Goal: Information Seeking & Learning: Learn about a topic

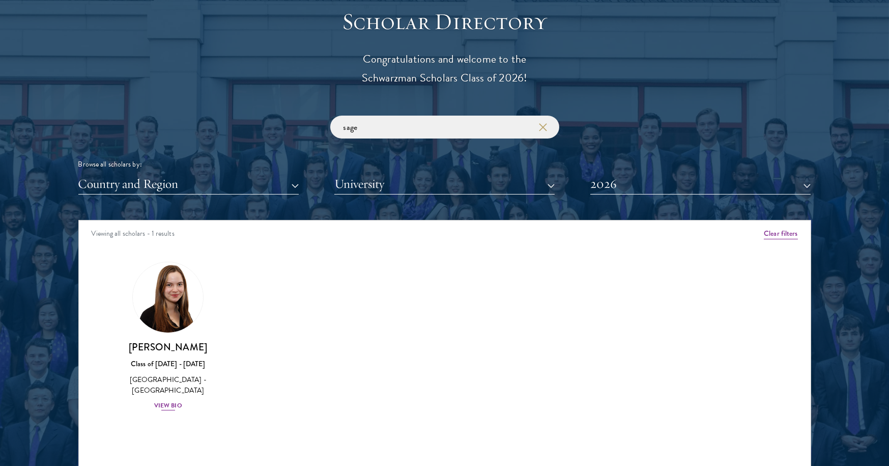
type input "sage"
click at [175, 403] on div "View Bio" at bounding box center [168, 406] width 28 height 10
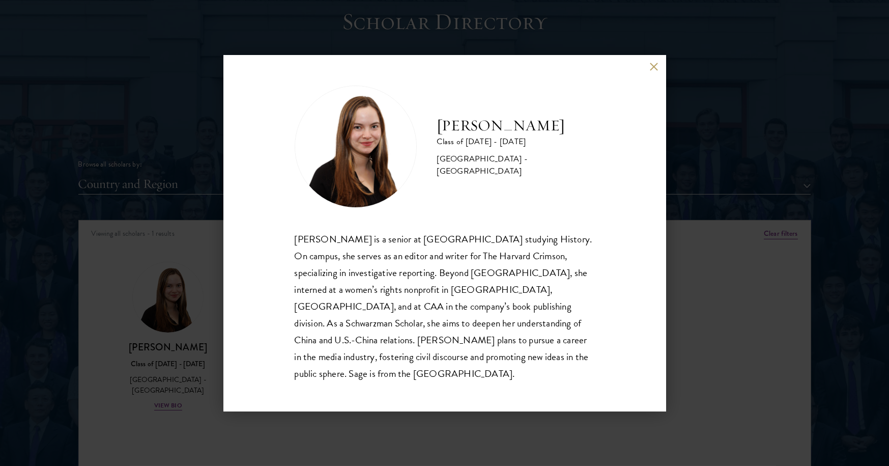
click at [656, 71] on button at bounding box center [654, 67] width 9 height 9
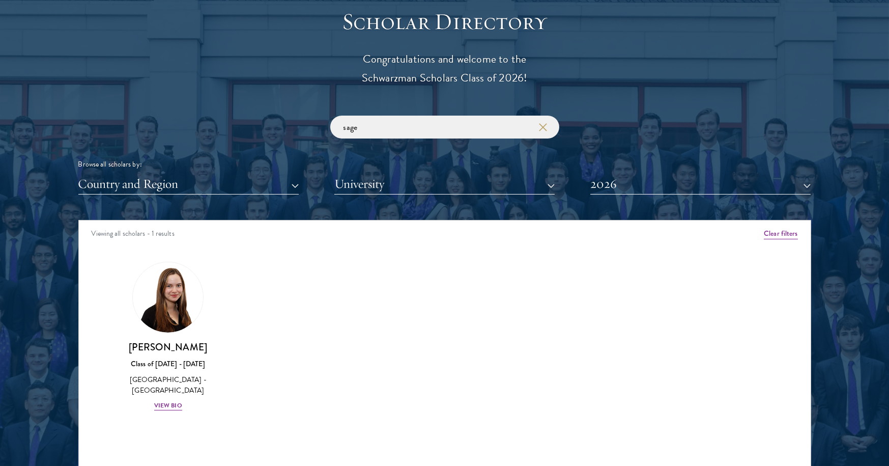
click at [542, 125] on icon "button" at bounding box center [543, 127] width 8 height 8
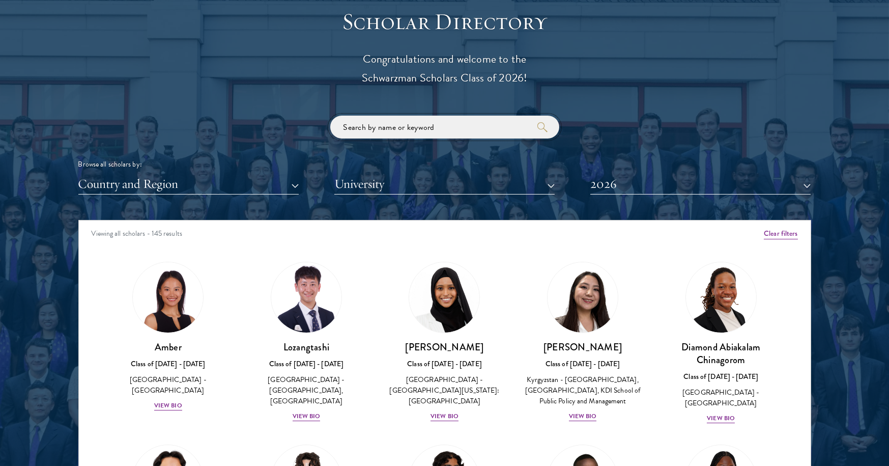
click at [429, 124] on input "search" at bounding box center [444, 127] width 229 height 23
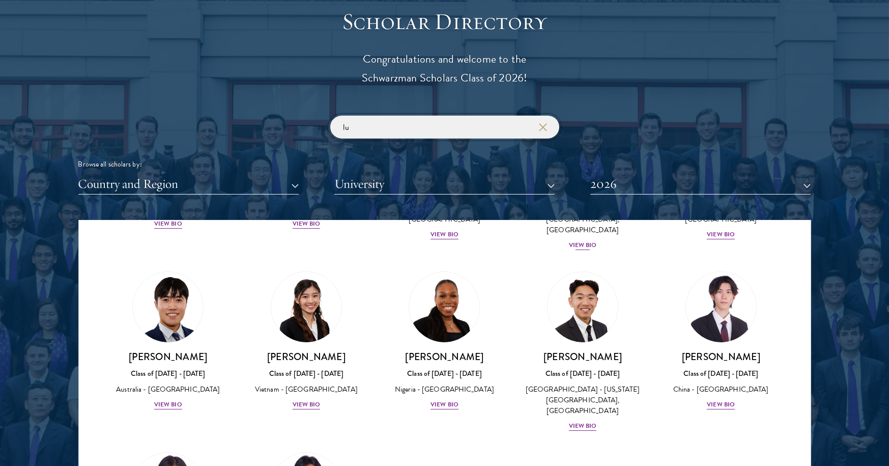
scroll to position [186, 0]
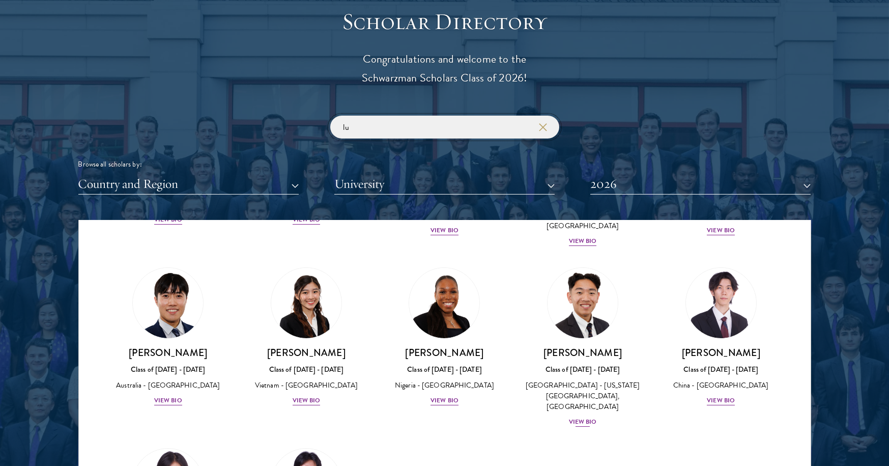
type input "lu"
click at [595, 290] on img at bounding box center [582, 302] width 77 height 77
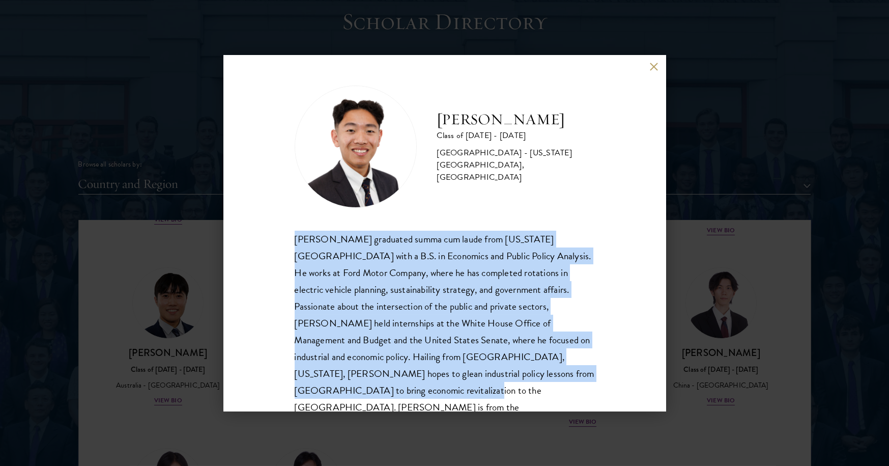
drag, startPoint x: 468, startPoint y: 375, endPoint x: 309, endPoint y: 224, distance: 218.5
click at [309, 224] on div "Lucas Tai Class of 2025 - 2026 United States of America - Ohio State University…" at bounding box center [445, 258] width 300 height 347
click at [655, 67] on button at bounding box center [654, 67] width 9 height 9
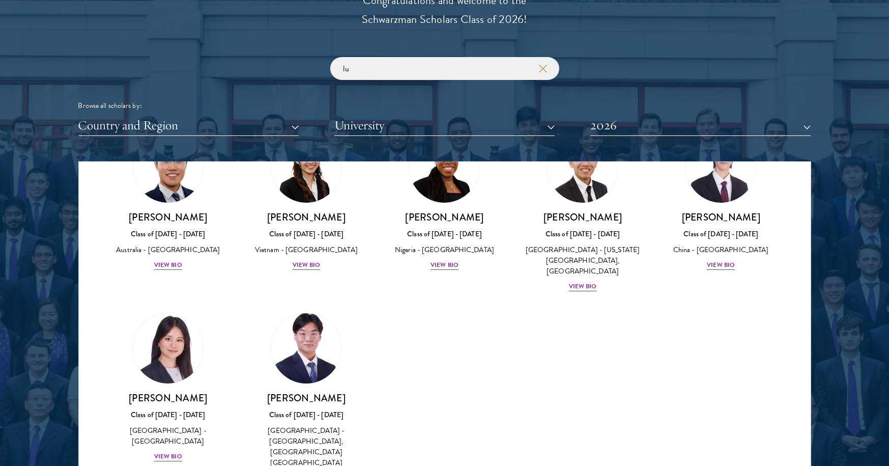
scroll to position [262, 0]
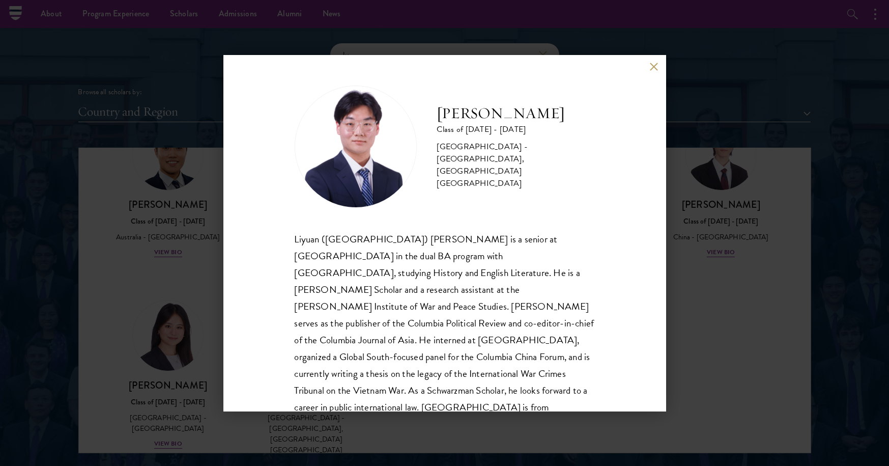
scroll to position [1, 0]
click at [652, 65] on button at bounding box center [654, 67] width 9 height 9
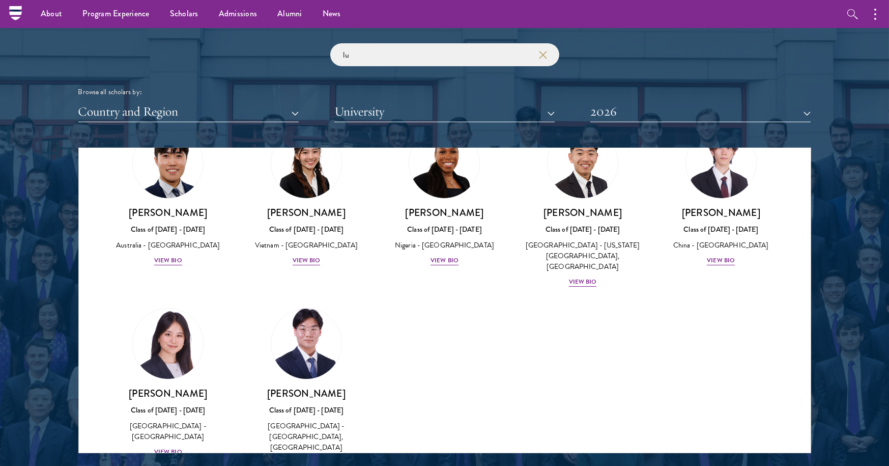
scroll to position [253, 0]
click at [168, 447] on div "View Bio" at bounding box center [168, 452] width 28 height 10
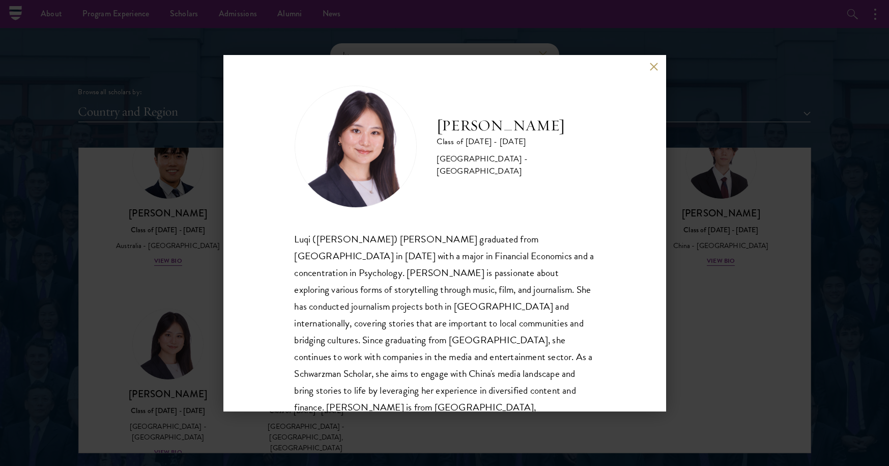
click at [657, 65] on button at bounding box center [654, 67] width 9 height 9
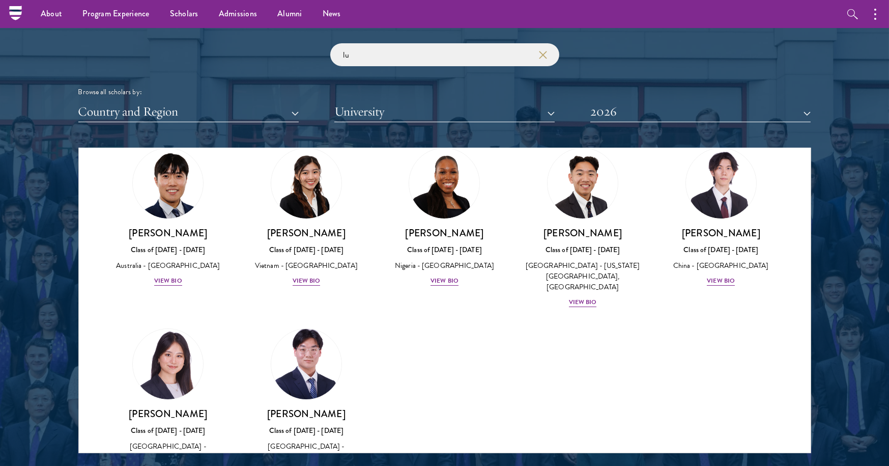
scroll to position [233, 0]
click at [726, 276] on div "View Bio" at bounding box center [721, 281] width 28 height 10
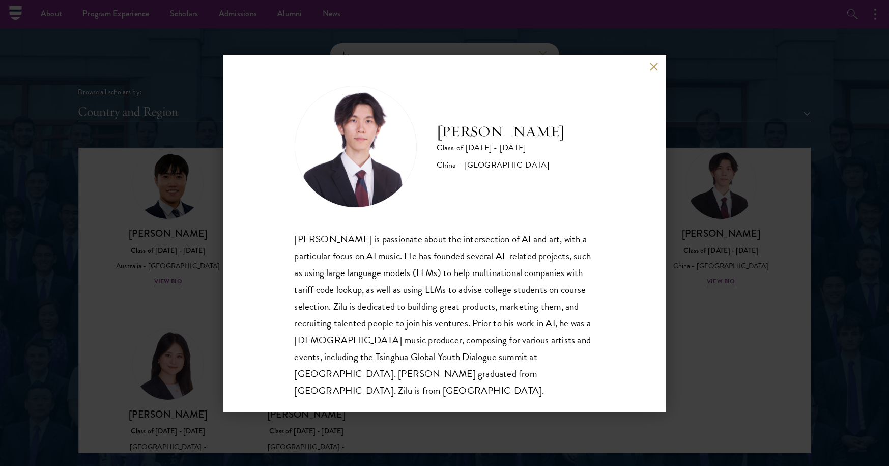
click at [655, 67] on button at bounding box center [654, 67] width 9 height 9
